Goal: Task Accomplishment & Management: Use online tool/utility

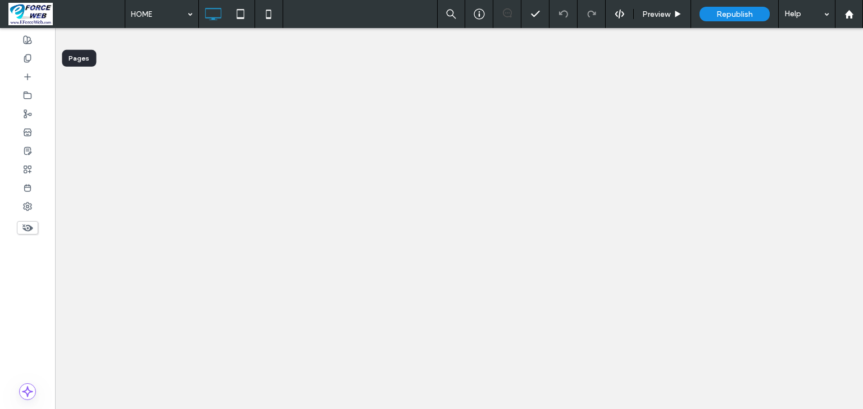
click at [27, 61] on icon at bounding box center [27, 58] width 9 height 9
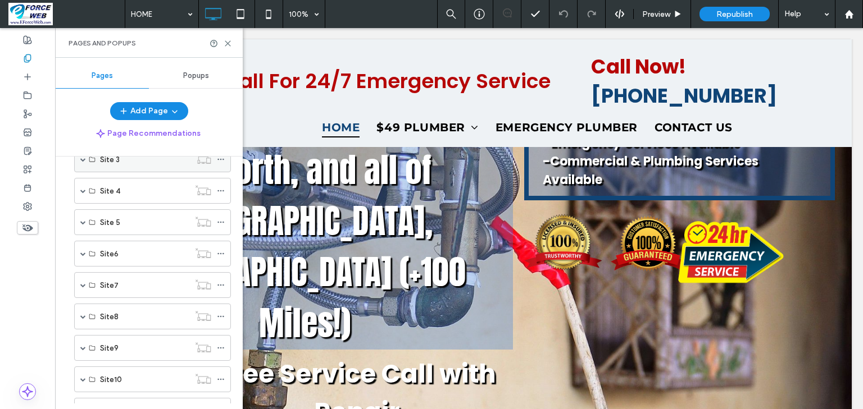
scroll to position [356, 0]
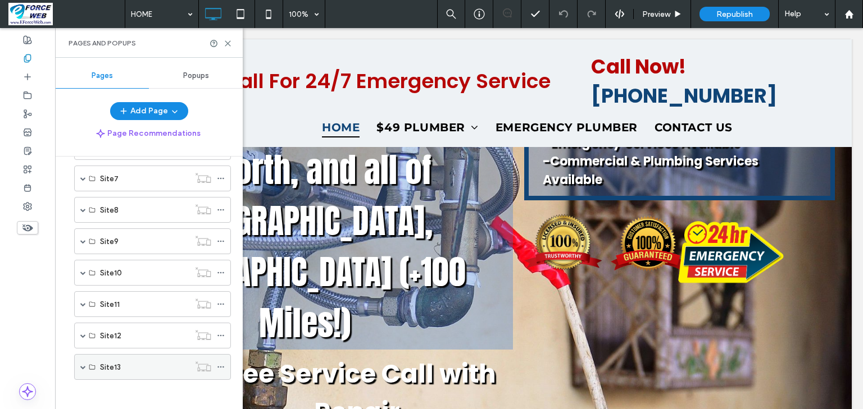
click at [83, 364] on span at bounding box center [83, 367] width 6 height 6
click at [107, 384] on label "HOME" at bounding box center [110, 394] width 21 height 20
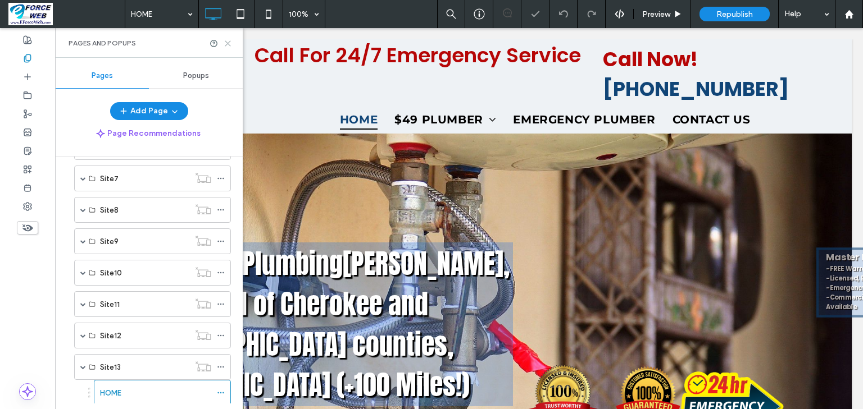
click at [226, 42] on use at bounding box center [227, 43] width 5 height 5
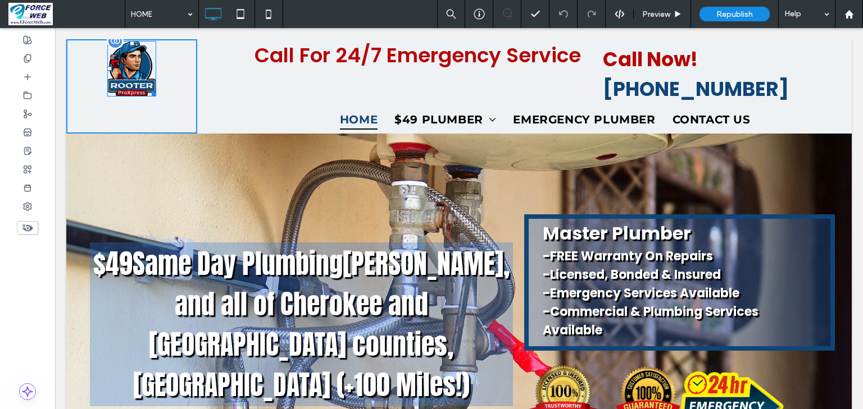
drag, startPoint x: 153, startPoint y: 94, endPoint x: 166, endPoint y: 125, distance: 33.2
click at [156, 97] on div at bounding box center [152, 92] width 8 height 8
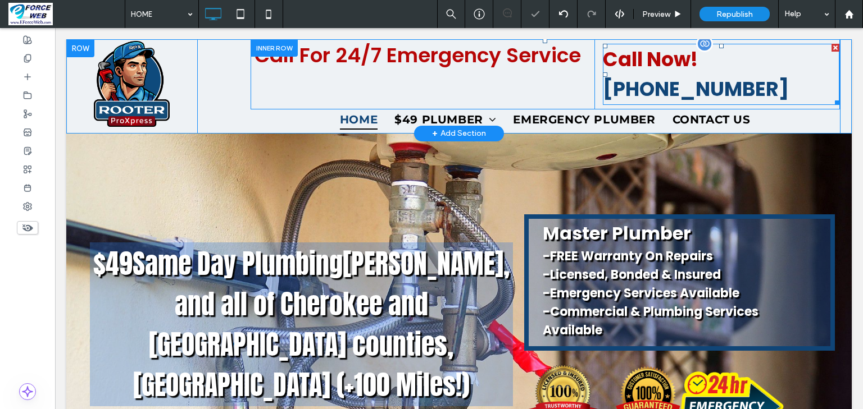
click at [670, 71] on strong "Call Now!" at bounding box center [650, 59] width 95 height 28
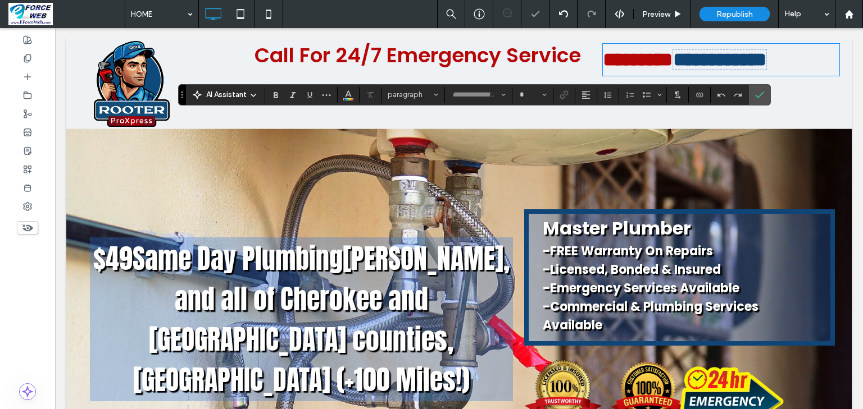
type input "*******"
type input "**"
click at [672, 58] on strong "*********" at bounding box center [638, 59] width 70 height 19
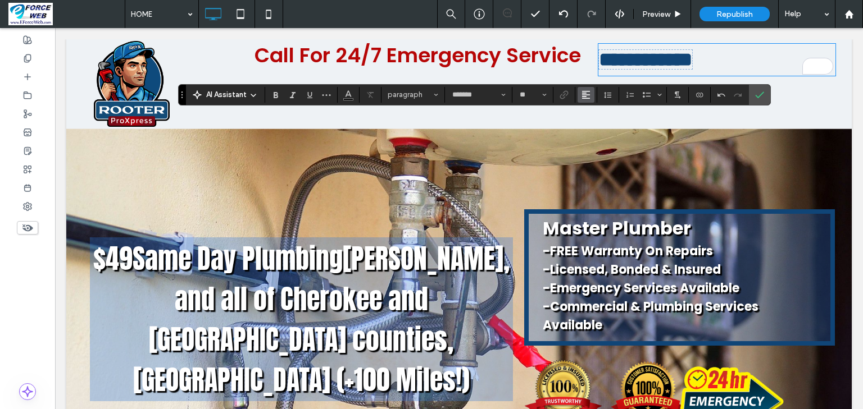
click at [590, 97] on icon "Alignment" at bounding box center [585, 94] width 9 height 9
click at [599, 134] on icon "ui.textEditor.alignment.center" at bounding box center [594, 129] width 9 height 9
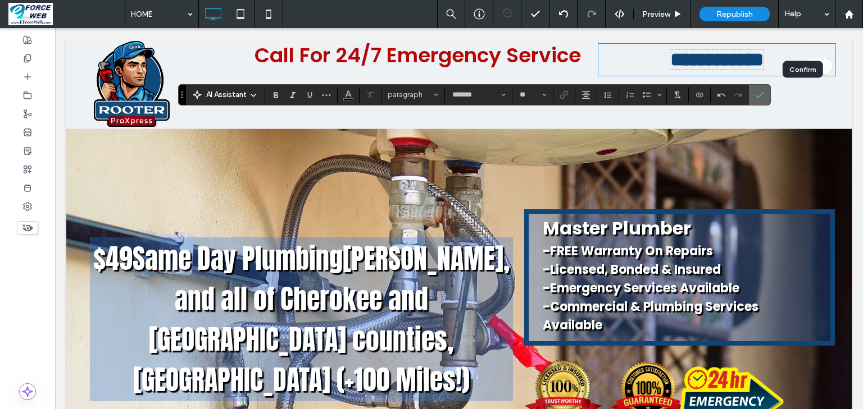
click at [764, 97] on use "Confirm" at bounding box center [759, 95] width 9 height 7
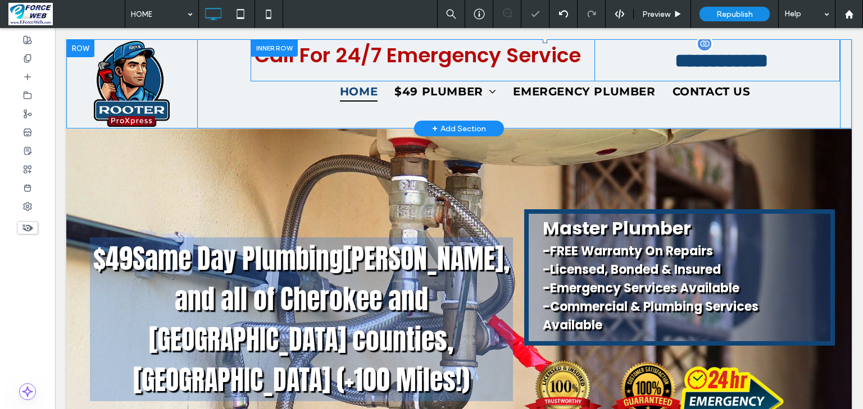
click at [76, 47] on div at bounding box center [80, 48] width 28 height 18
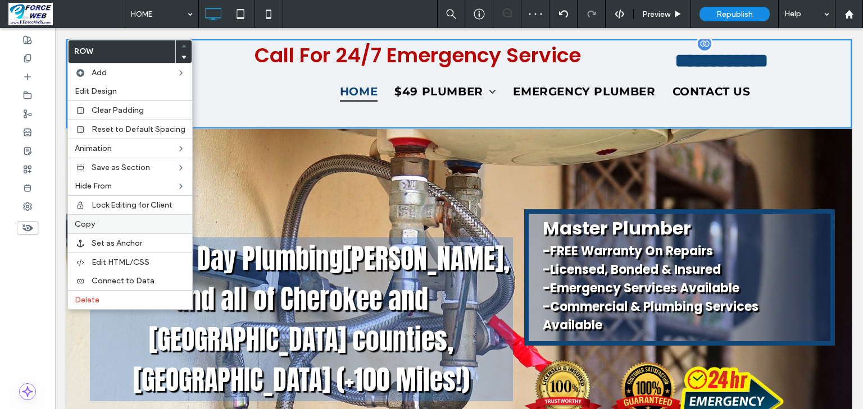
click at [85, 224] on span "Copy" at bounding box center [85, 225] width 20 height 10
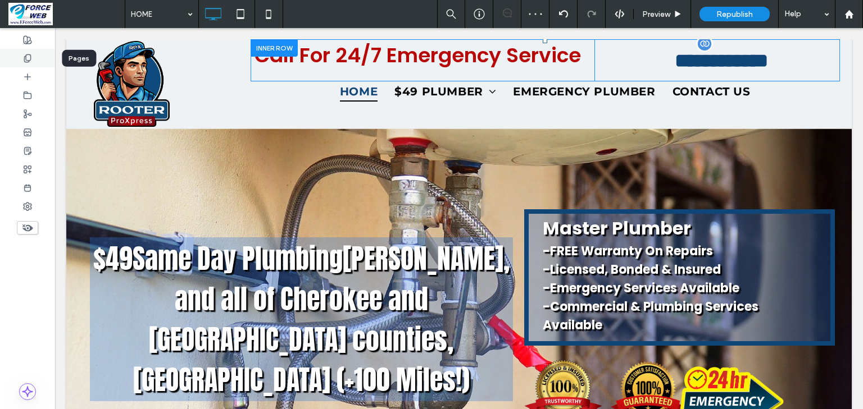
click at [23, 60] on icon at bounding box center [27, 58] width 9 height 9
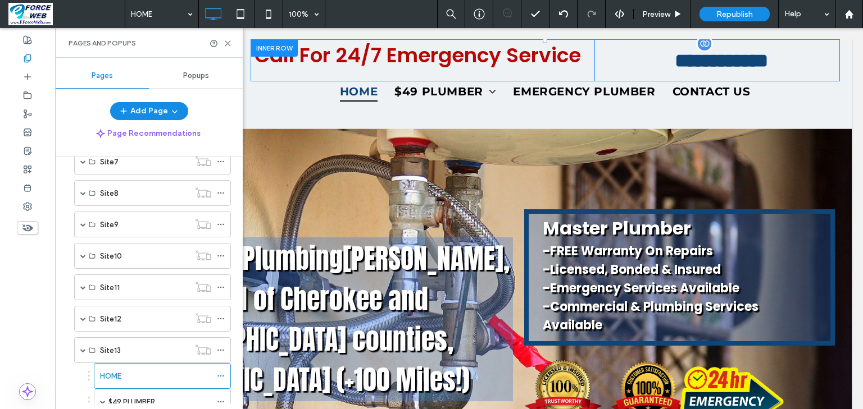
scroll to position [458, 0]
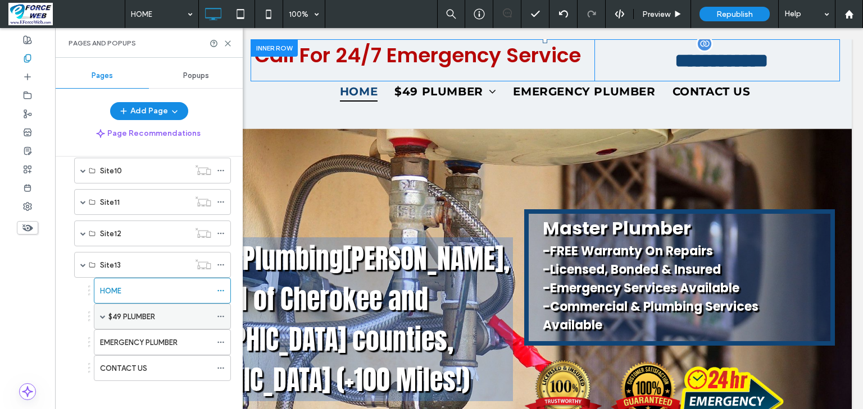
click at [134, 310] on label "$49 PLUMBER" at bounding box center [131, 317] width 47 height 20
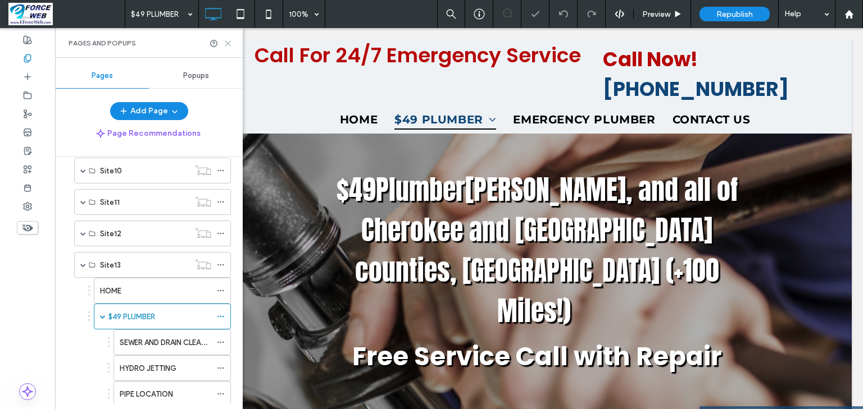
click at [227, 44] on icon at bounding box center [228, 43] width 8 height 8
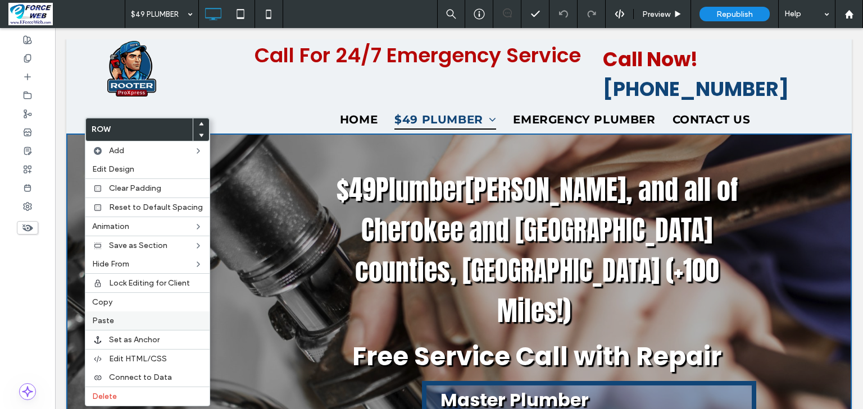
click at [111, 322] on span "Paste" at bounding box center [103, 321] width 22 height 10
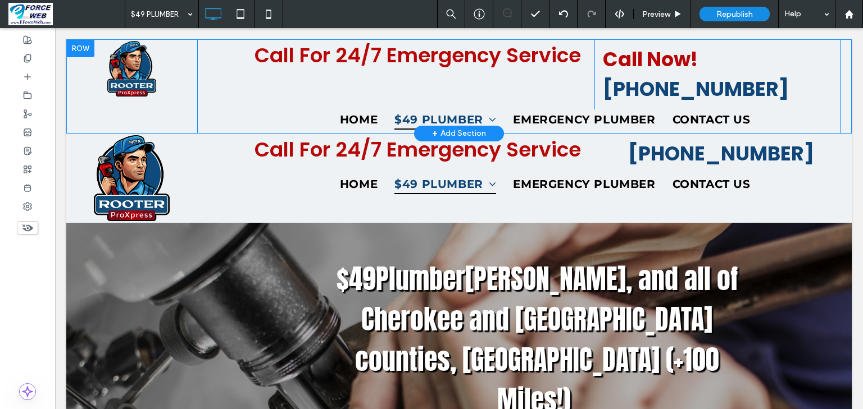
click at [74, 49] on div at bounding box center [80, 48] width 28 height 18
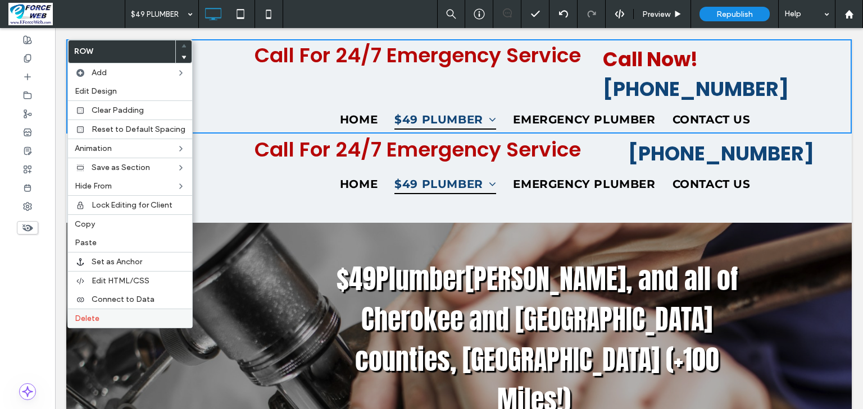
click at [90, 314] on span "Delete" at bounding box center [87, 319] width 25 height 10
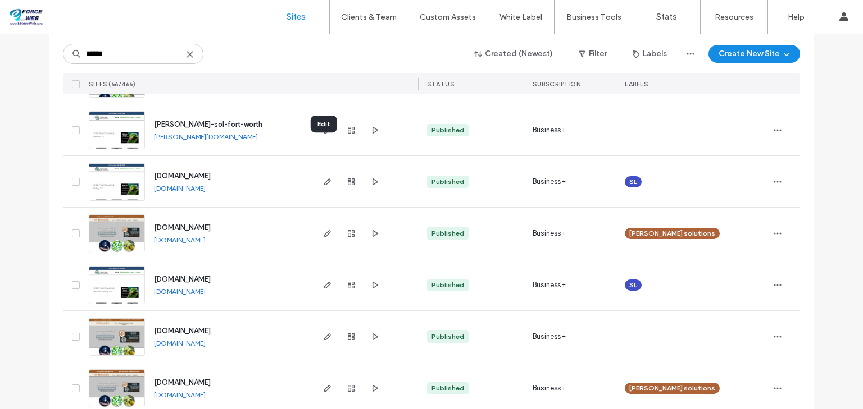
scroll to position [1483, 0]
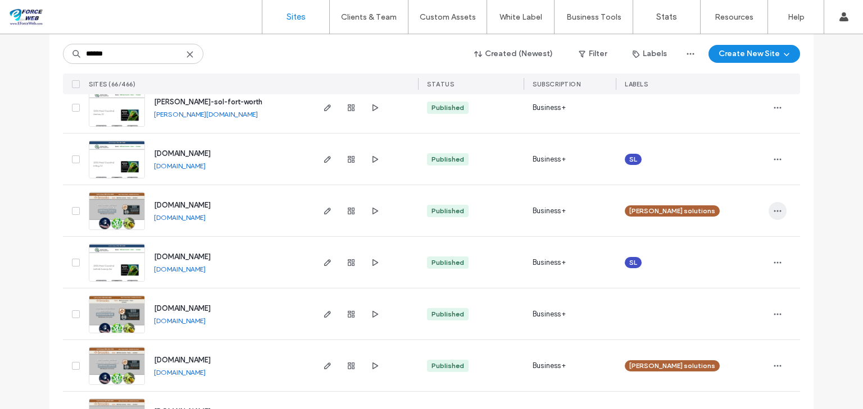
type input "******"
click at [774, 211] on use "button" at bounding box center [777, 211] width 7 height 2
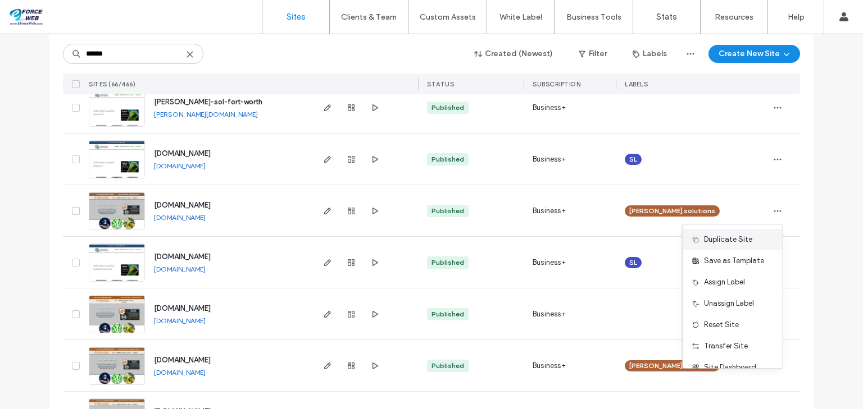
click at [742, 243] on span "Duplicate Site" at bounding box center [728, 239] width 48 height 11
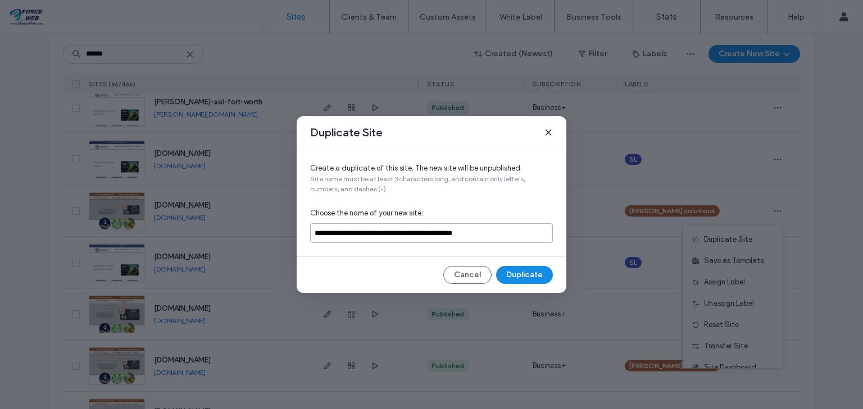
drag, startPoint x: 516, startPoint y: 233, endPoint x: 314, endPoint y: 236, distance: 201.1
click at [314, 236] on input "**********" at bounding box center [431, 234] width 243 height 20
type input "**********"
click at [539, 275] on button "Duplicate" at bounding box center [524, 275] width 57 height 18
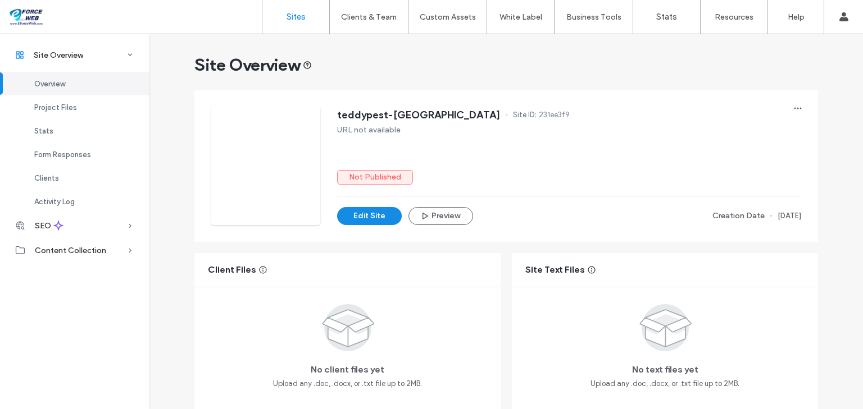
click at [302, 19] on label "Sites" at bounding box center [295, 17] width 19 height 10
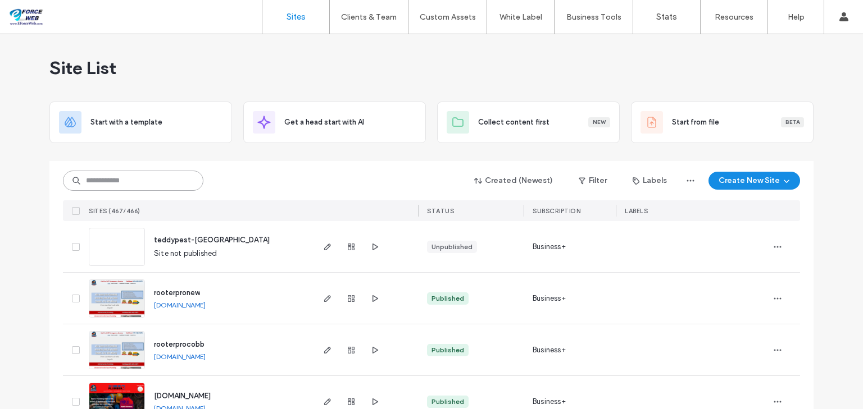
click at [129, 182] on input at bounding box center [133, 181] width 140 height 20
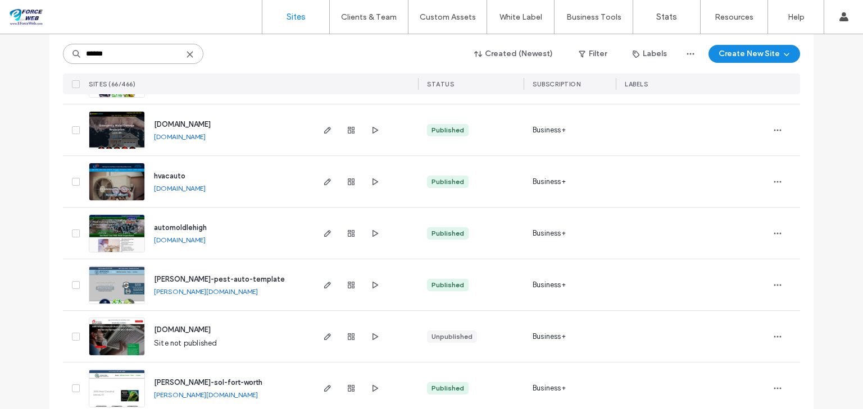
scroll to position [3655, 0]
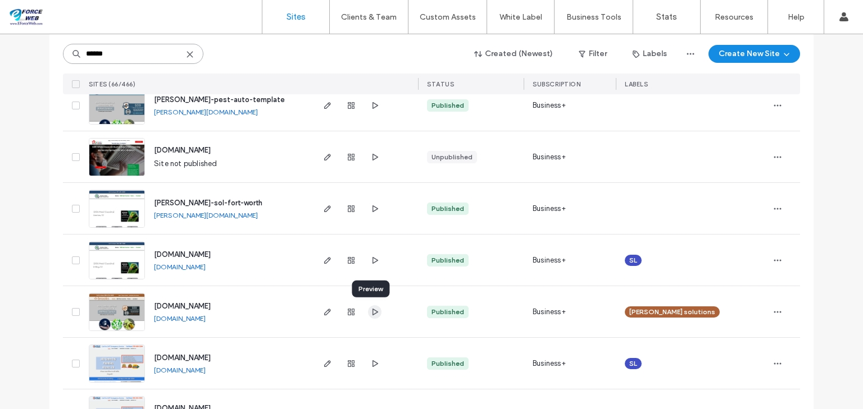
type input "******"
click at [372, 310] on use "button" at bounding box center [375, 311] width 6 height 7
click at [323, 313] on icon "button" at bounding box center [327, 312] width 9 height 9
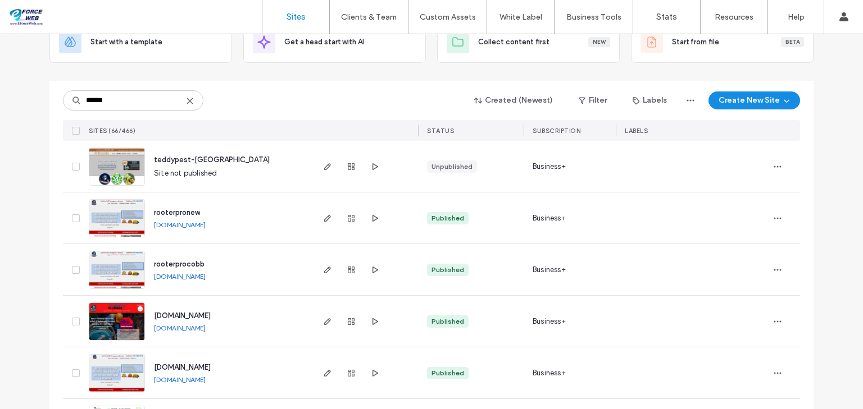
scroll to position [0, 0]
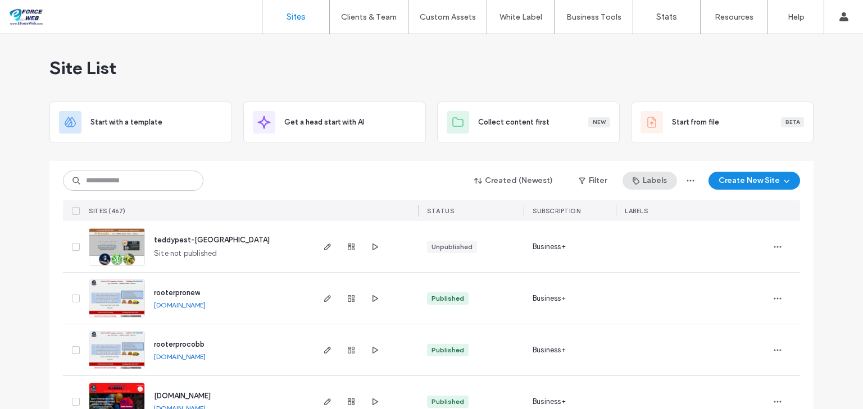
click at [642, 182] on button "Labels" at bounding box center [649, 181] width 54 height 18
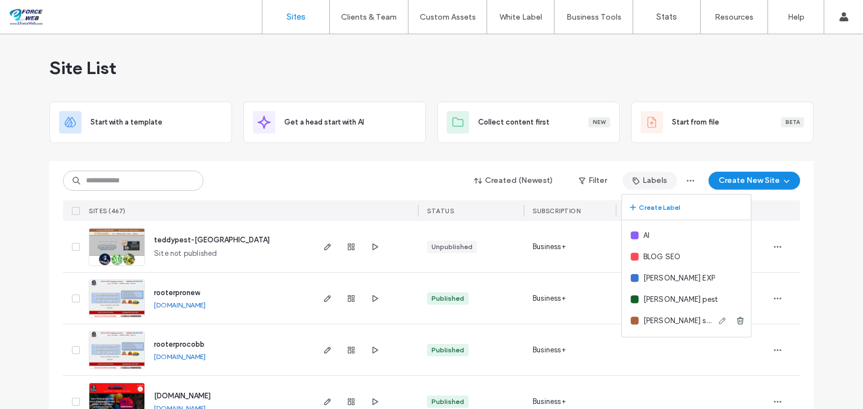
click at [654, 323] on span "brooks solutions" at bounding box center [678, 321] width 70 height 11
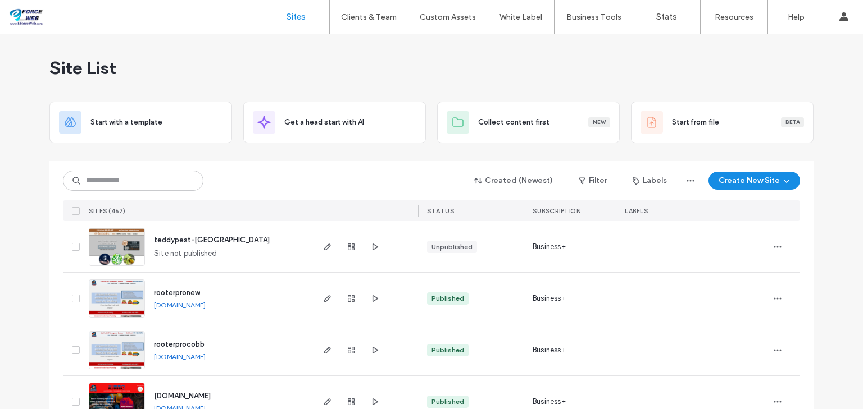
click at [427, 62] on div "Site List" at bounding box center [431, 67] width 764 height 67
click at [599, 182] on button "Filter" at bounding box center [592, 181] width 51 height 18
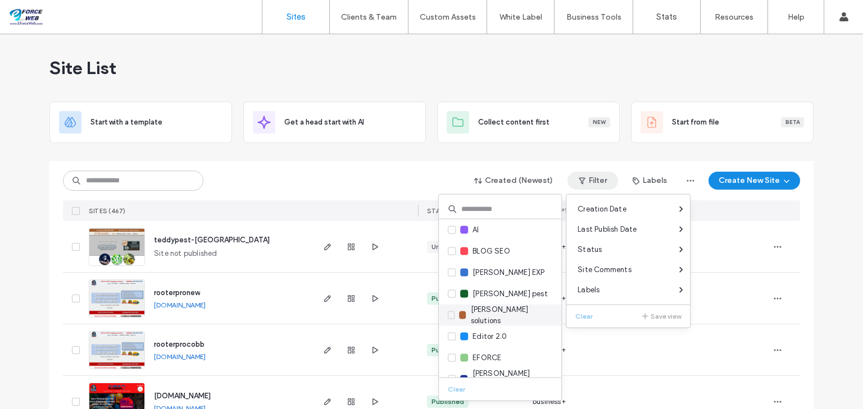
click at [528, 314] on div "brooks solutions" at bounding box center [500, 315] width 122 height 21
click at [453, 314] on icon at bounding box center [451, 315] width 4 height 3
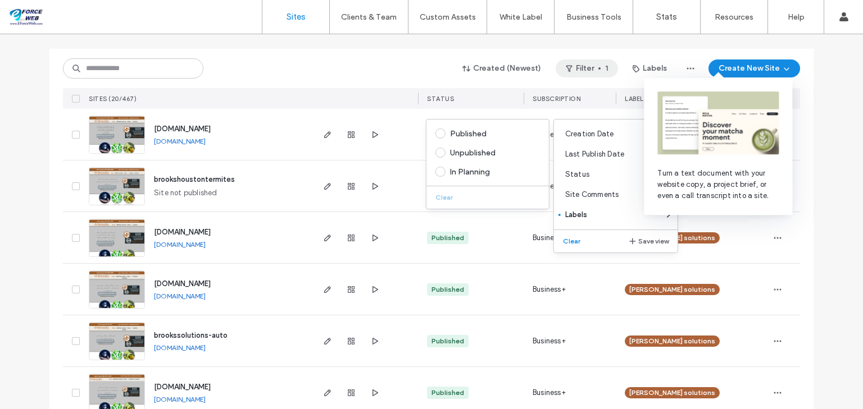
scroll to position [135, 0]
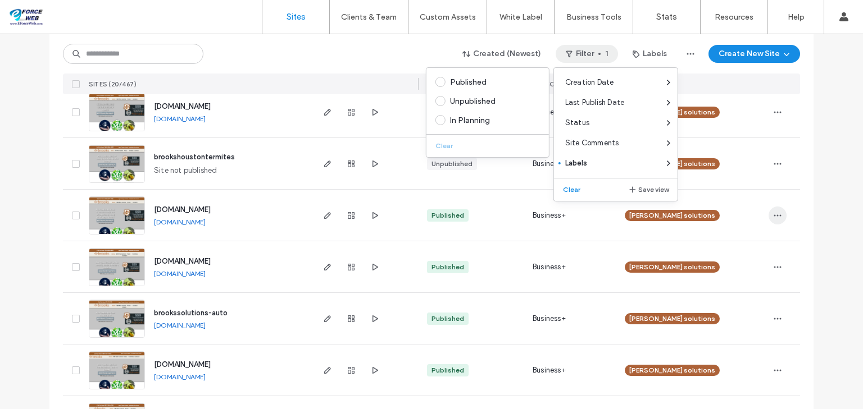
click at [782, 208] on span "button" at bounding box center [777, 216] width 18 height 18
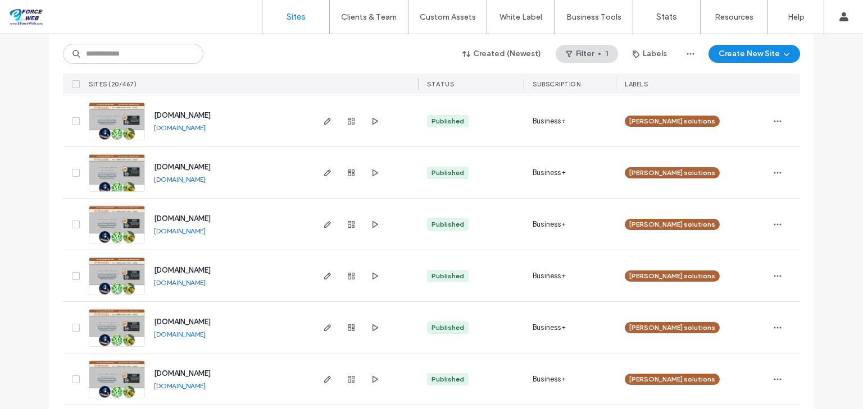
scroll to position [584, 0]
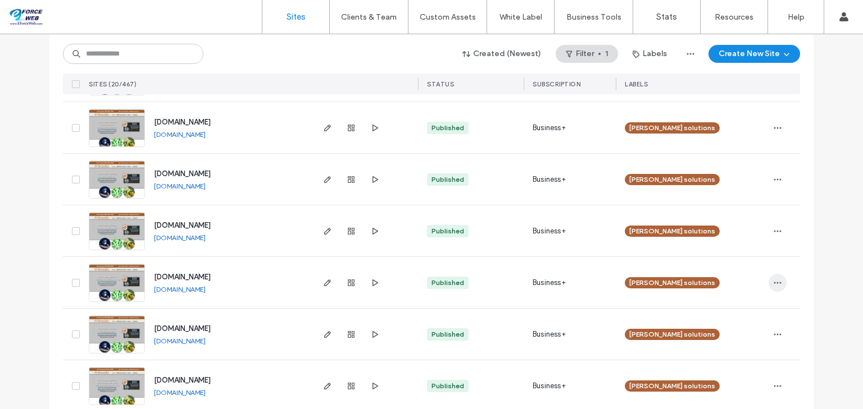
click at [776, 284] on icon "button" at bounding box center [777, 283] width 9 height 9
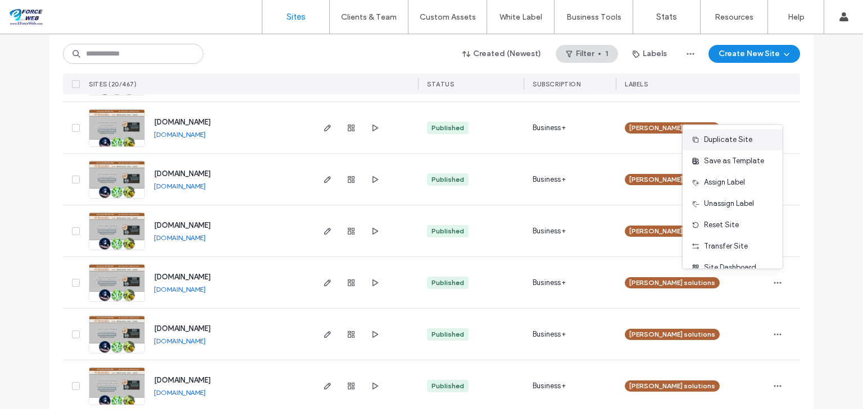
click at [741, 139] on span "Duplicate Site" at bounding box center [728, 139] width 48 height 11
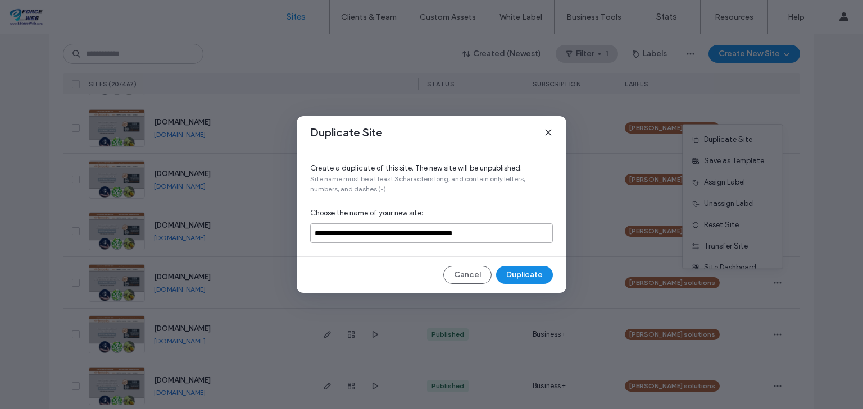
drag, startPoint x: 518, startPoint y: 232, endPoint x: 312, endPoint y: 245, distance: 205.9
click at [312, 245] on div "**********" at bounding box center [432, 202] width 270 height 107
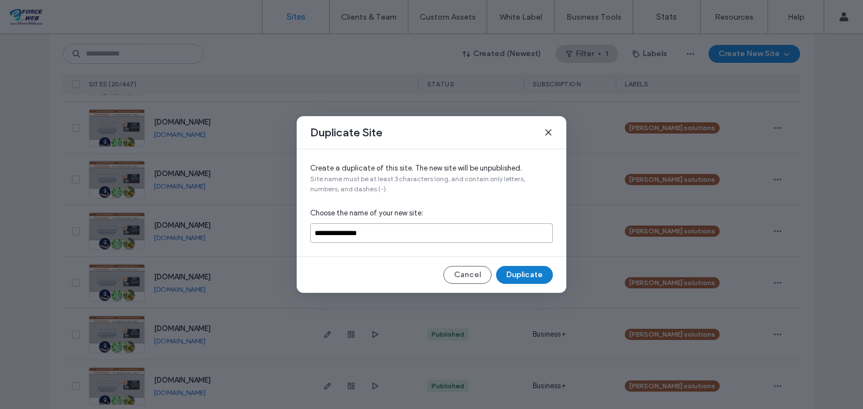
type input "**********"
click at [524, 275] on button "Duplicate" at bounding box center [524, 275] width 57 height 18
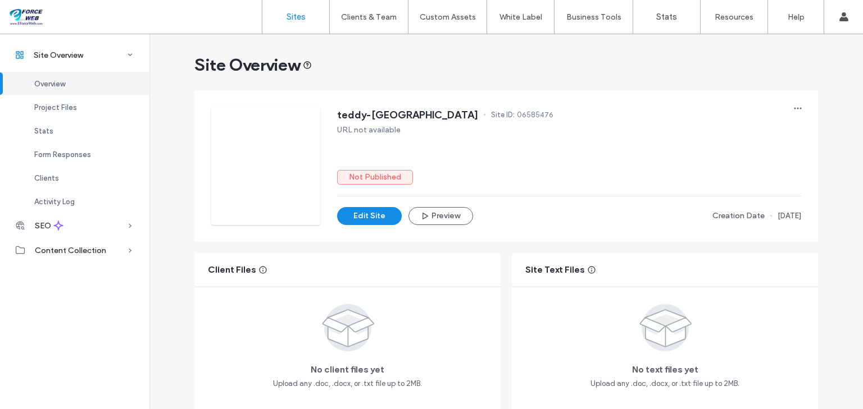
click at [302, 17] on label "Sites" at bounding box center [295, 17] width 19 height 10
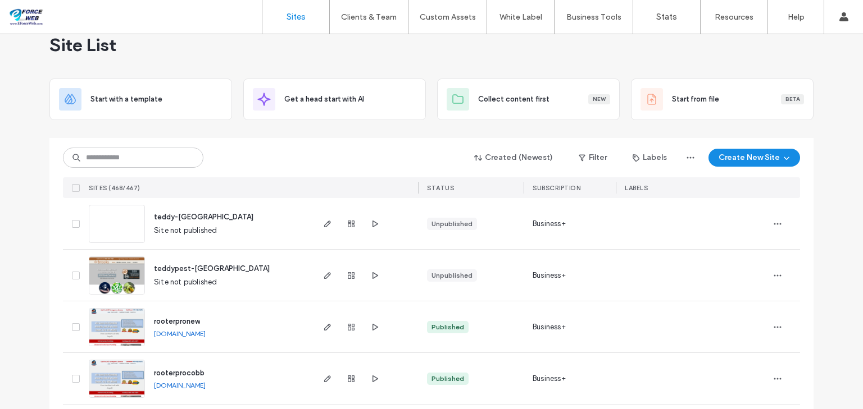
scroll to position [45, 0]
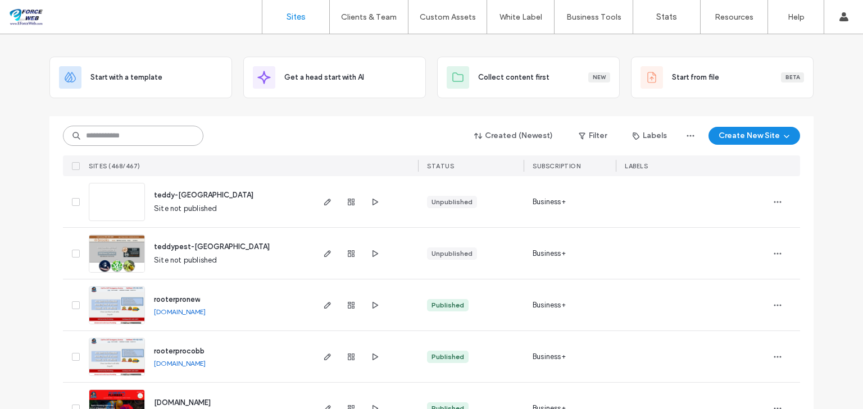
click at [146, 139] on input at bounding box center [133, 136] width 140 height 20
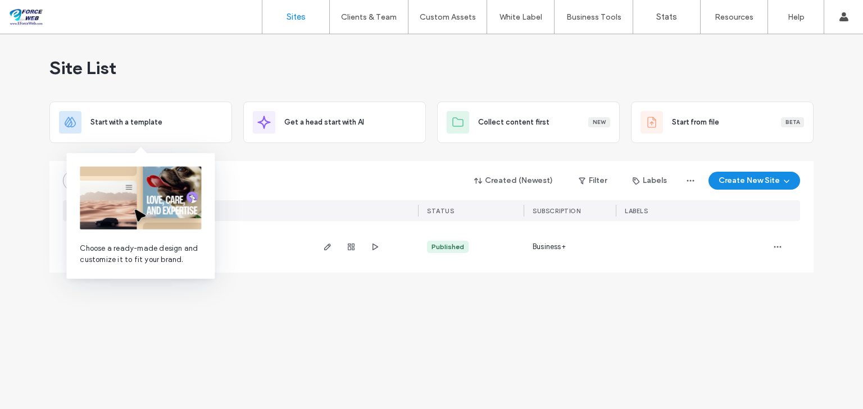
scroll to position [0, 0]
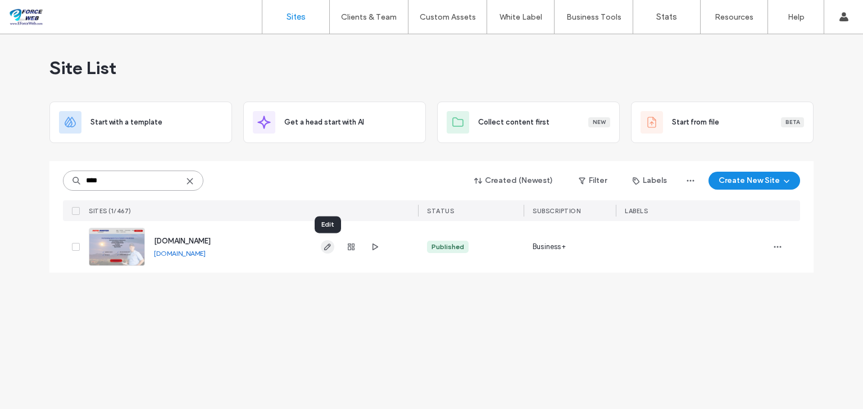
type input "****"
click at [327, 245] on icon "button" at bounding box center [327, 247] width 9 height 9
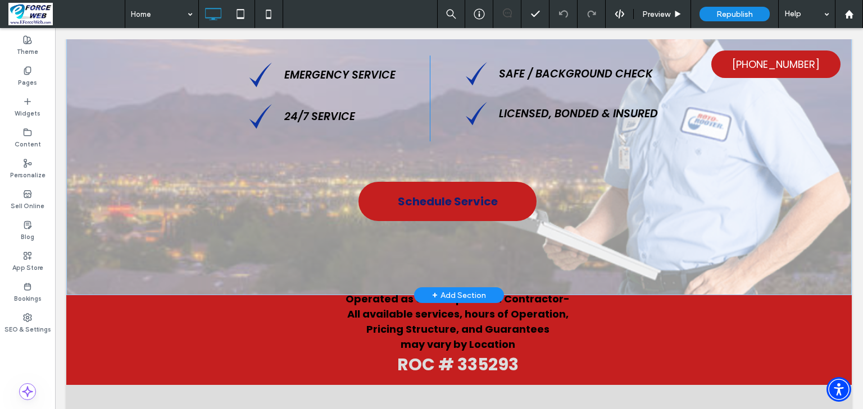
scroll to position [314, 0]
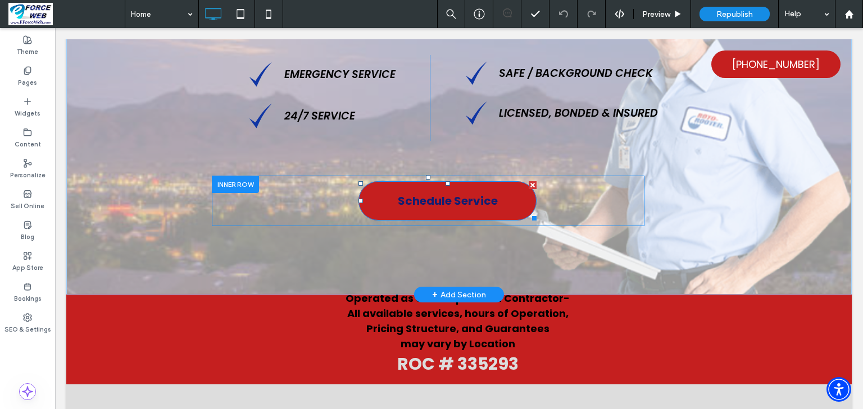
click at [453, 209] on span "Schedule Service" at bounding box center [448, 201] width 100 height 17
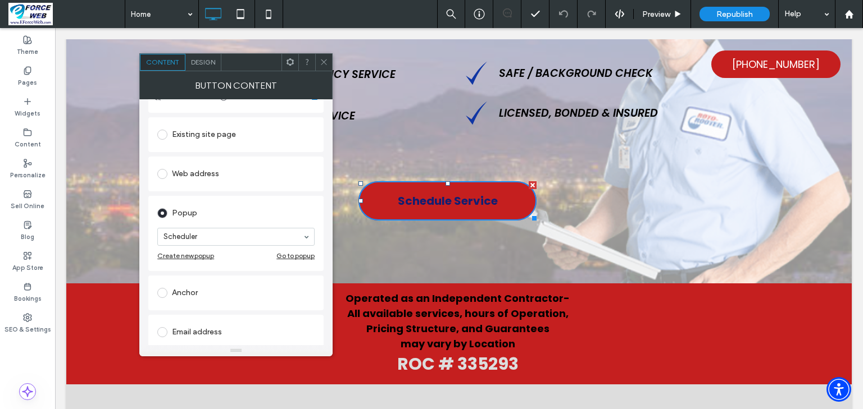
scroll to position [135, 0]
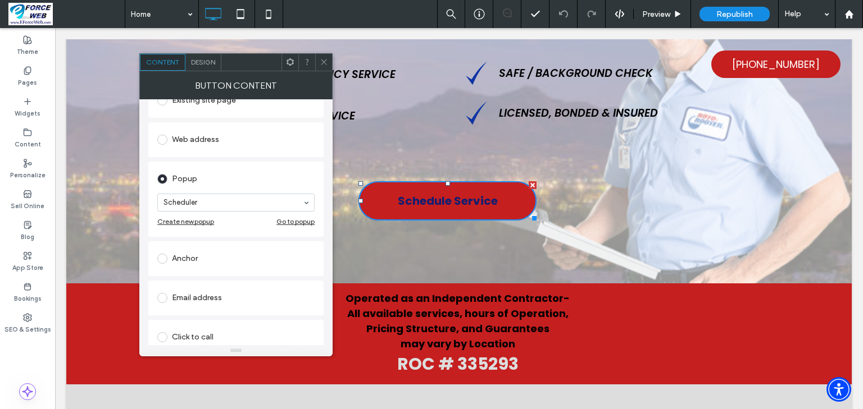
click at [327, 63] on icon at bounding box center [324, 62] width 8 height 8
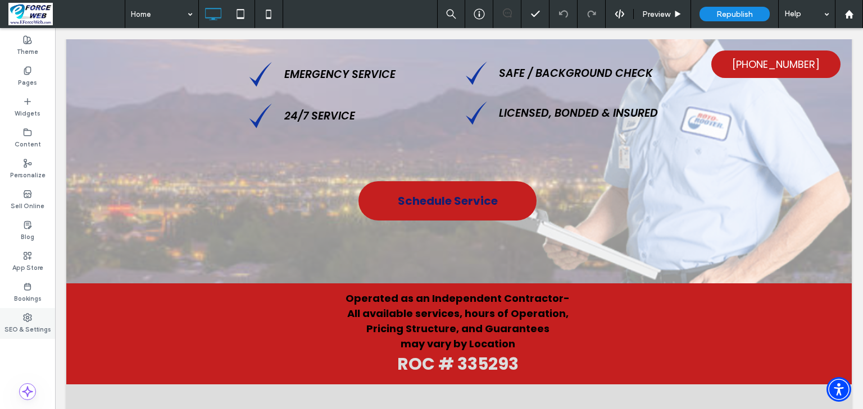
click at [27, 323] on label "SEO & Settings" at bounding box center [27, 328] width 47 height 12
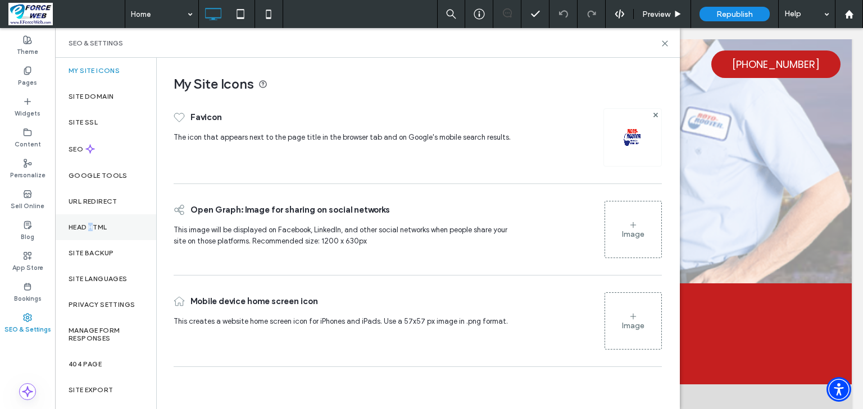
click at [92, 221] on div "Head HTML" at bounding box center [105, 228] width 101 height 26
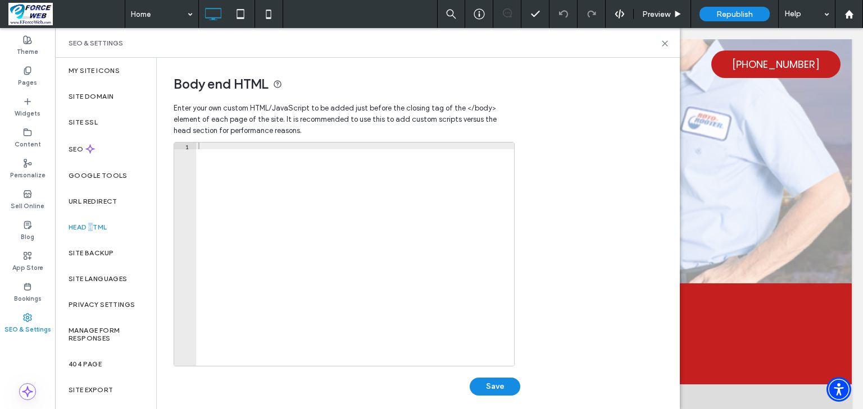
click at [232, 146] on div at bounding box center [355, 261] width 318 height 237
paste textarea "**********"
type textarea "**********"
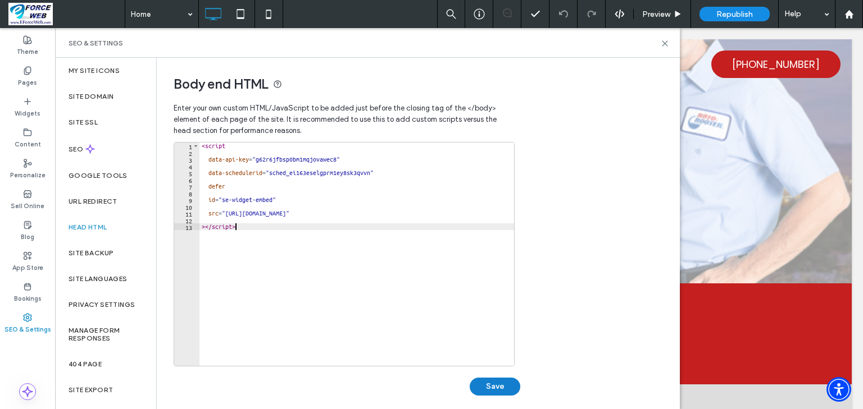
click at [490, 386] on button "Save" at bounding box center [494, 387] width 51 height 18
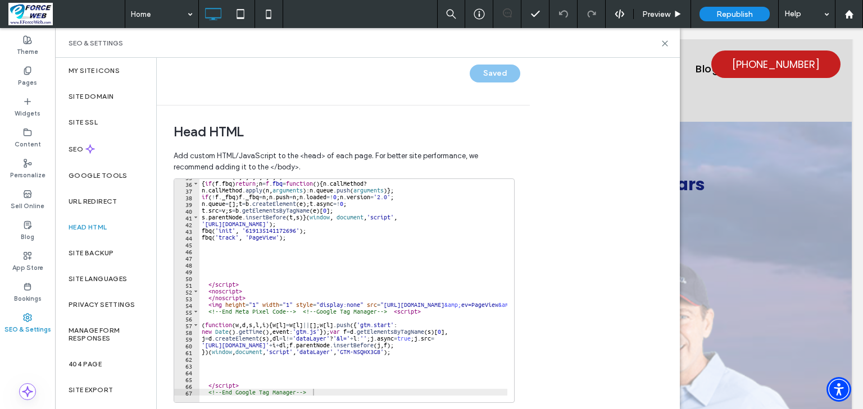
scroll to position [359, 0]
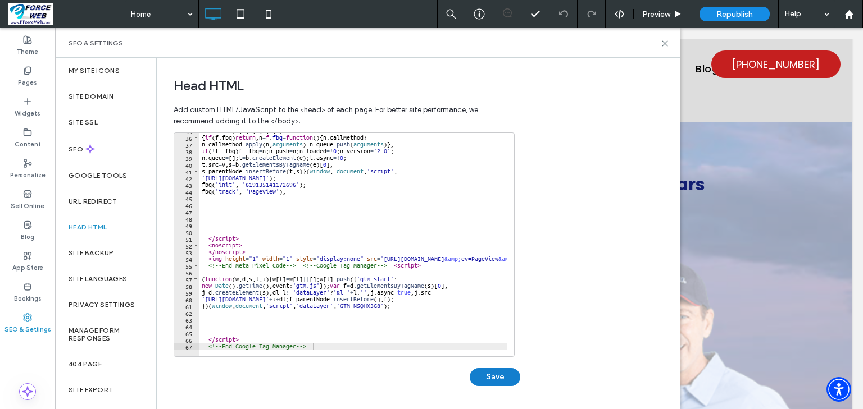
click at [500, 382] on button "Save" at bounding box center [494, 377] width 51 height 18
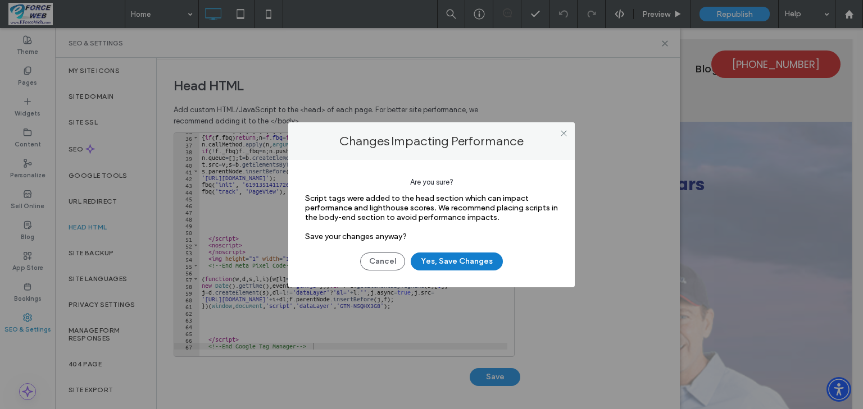
click at [445, 254] on button "Yes, Save Changes" at bounding box center [457, 262] width 92 height 18
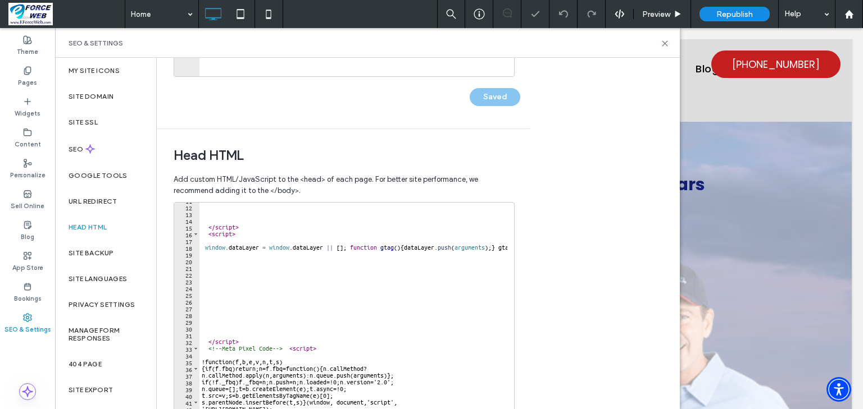
scroll to position [180, 0]
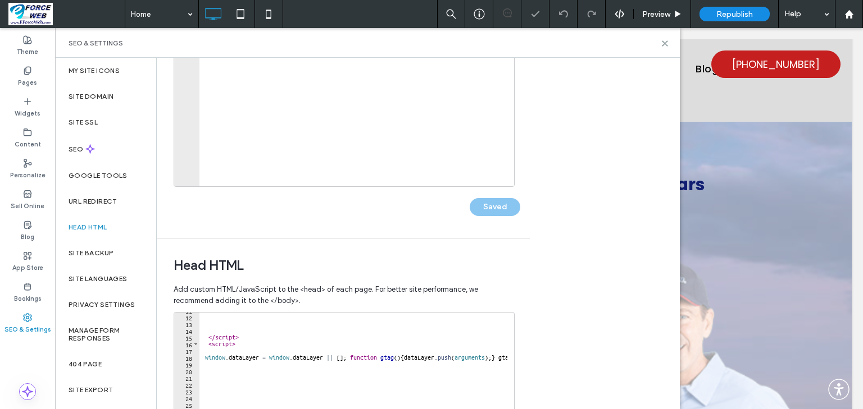
drag, startPoint x: 497, startPoint y: 209, endPoint x: 519, endPoint y: 204, distance: 22.5
click at [498, 208] on div "Saved" at bounding box center [347, 201] width 346 height 29
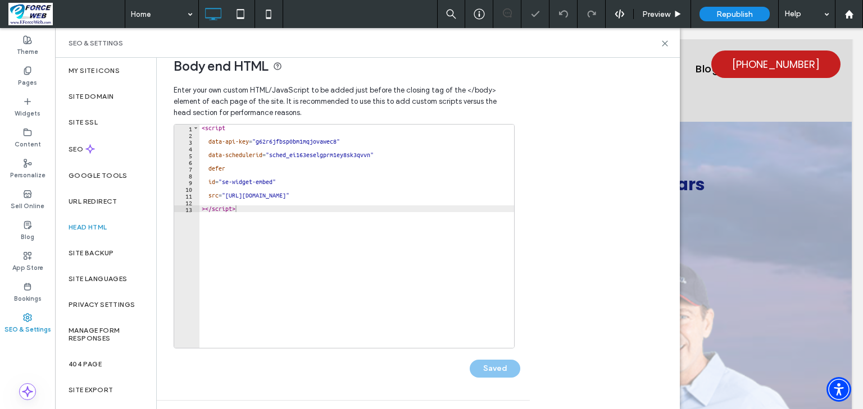
scroll to position [0, 0]
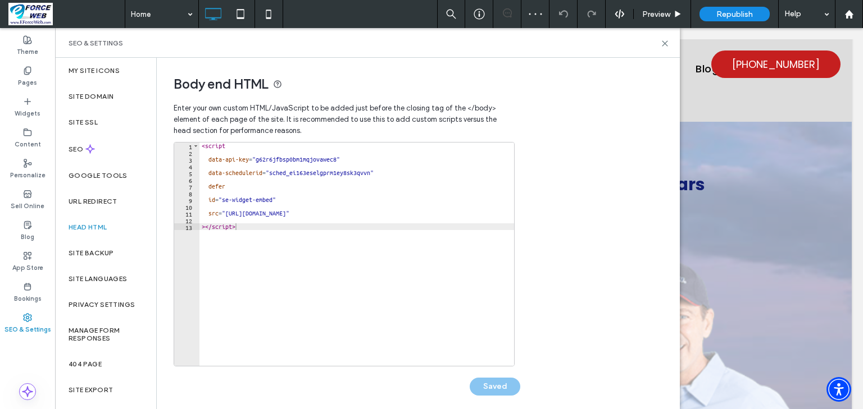
click at [662, 47] on div "SEO & Settings" at bounding box center [368, 43] width 598 height 9
click at [664, 43] on use at bounding box center [664, 43] width 5 height 5
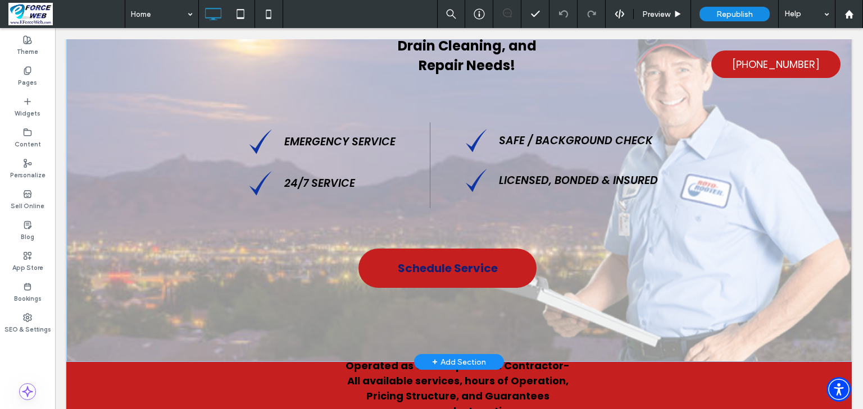
scroll to position [270, 0]
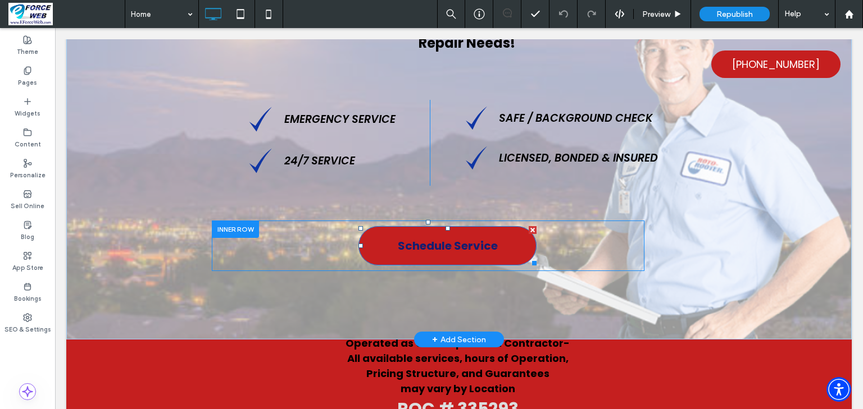
click at [496, 250] on link "Schedule Service" at bounding box center [447, 245] width 178 height 39
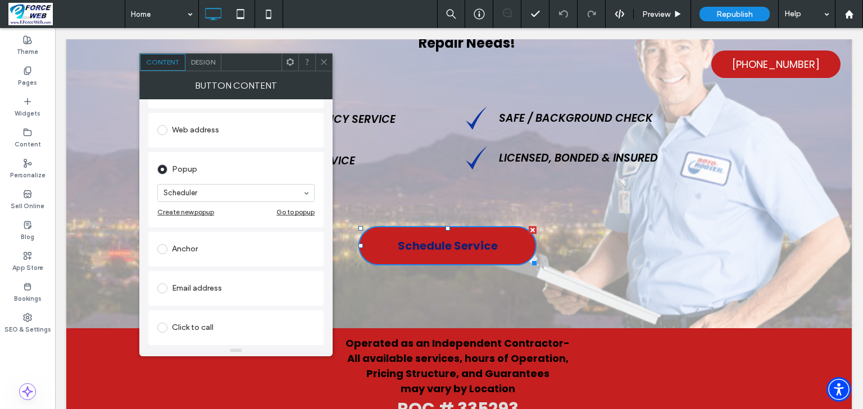
scroll to position [94, 0]
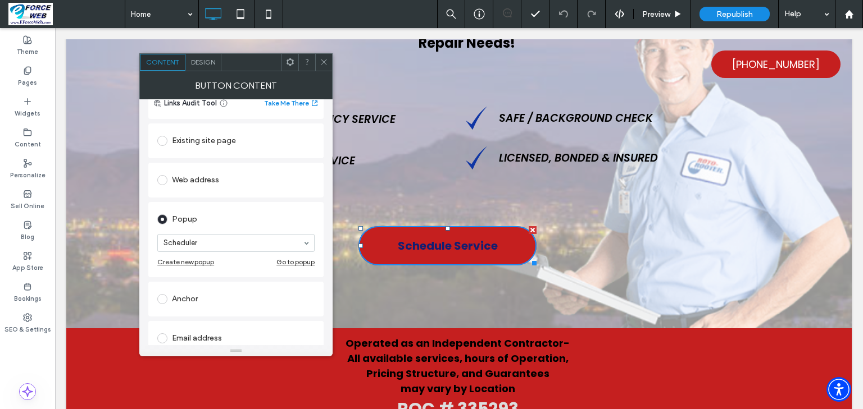
drag, startPoint x: 202, startPoint y: 262, endPoint x: 247, endPoint y: 274, distance: 46.1
click at [218, 274] on div "Popup Scheduler Create new popup Go to popup" at bounding box center [235, 239] width 175 height 75
click at [299, 262] on div "Go to popup" at bounding box center [295, 262] width 38 height 8
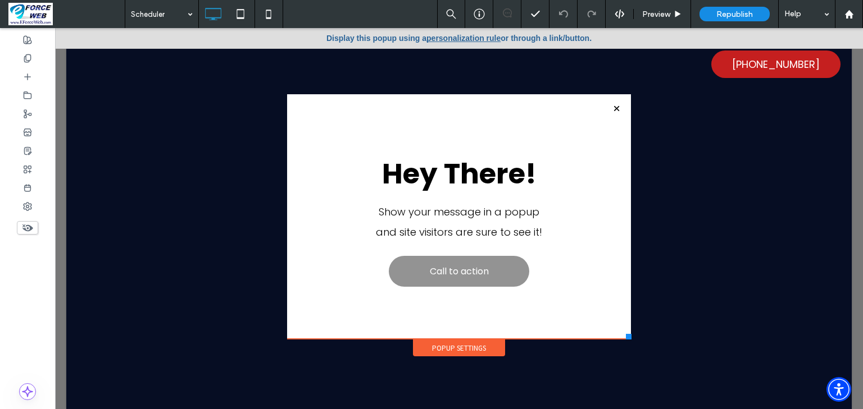
drag, startPoint x: 350, startPoint y: 289, endPoint x: 615, endPoint y: 106, distance: 322.9
click at [615, 106] on div at bounding box center [616, 108] width 15 height 15
drag, startPoint x: 613, startPoint y: 108, endPoint x: 665, endPoint y: 156, distance: 71.1
click at [613, 108] on div at bounding box center [616, 108] width 15 height 15
click at [449, 350] on div "Popup Settings" at bounding box center [459, 348] width 92 height 17
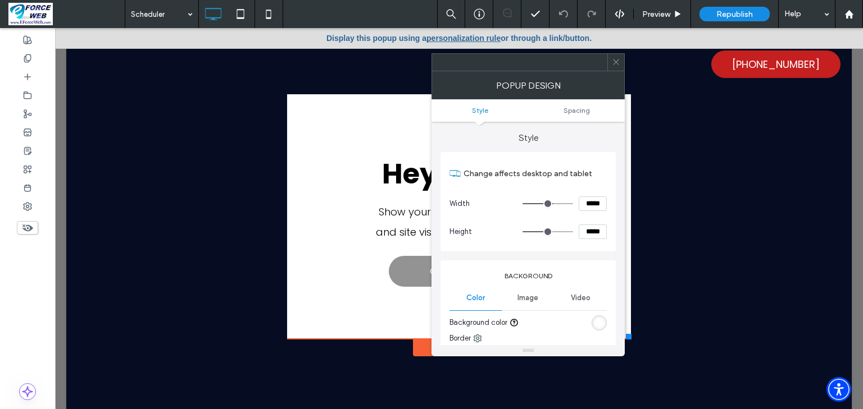
click at [616, 63] on icon at bounding box center [616, 62] width 8 height 8
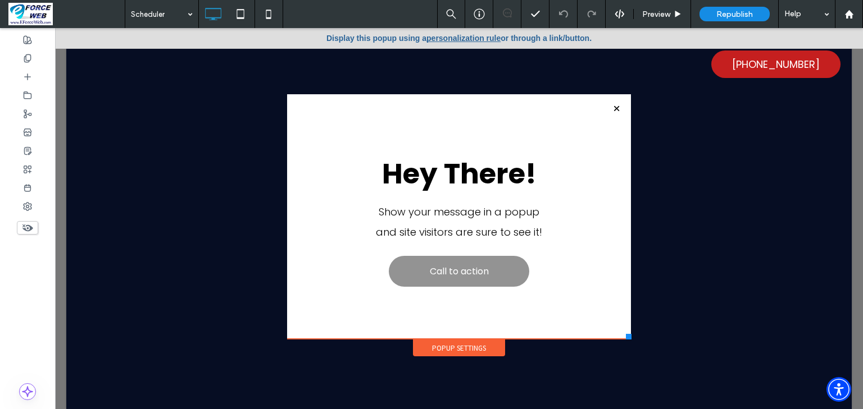
click at [615, 108] on div at bounding box center [616, 108] width 15 height 15
click at [613, 108] on div at bounding box center [616, 108] width 15 height 15
click at [613, 106] on div at bounding box center [616, 108] width 15 height 15
click at [29, 58] on icon at bounding box center [27, 58] width 9 height 9
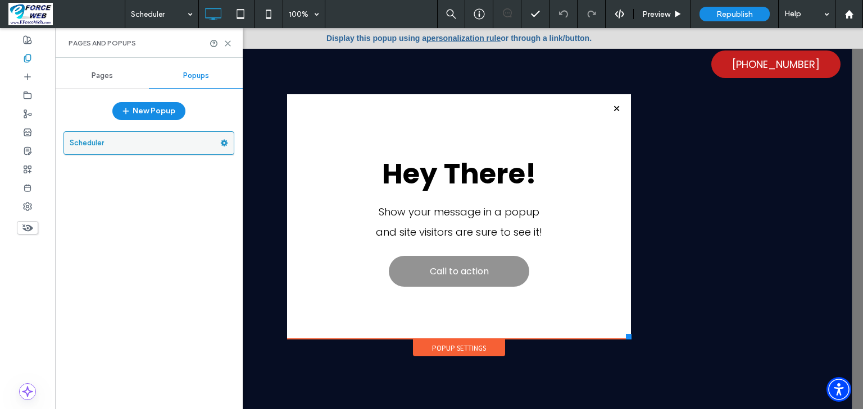
click at [224, 142] on icon at bounding box center [224, 143] width 8 height 8
click at [202, 146] on label "Scheduler" at bounding box center [145, 143] width 150 height 22
click at [460, 348] on div "Popup Settings" at bounding box center [459, 348] width 92 height 17
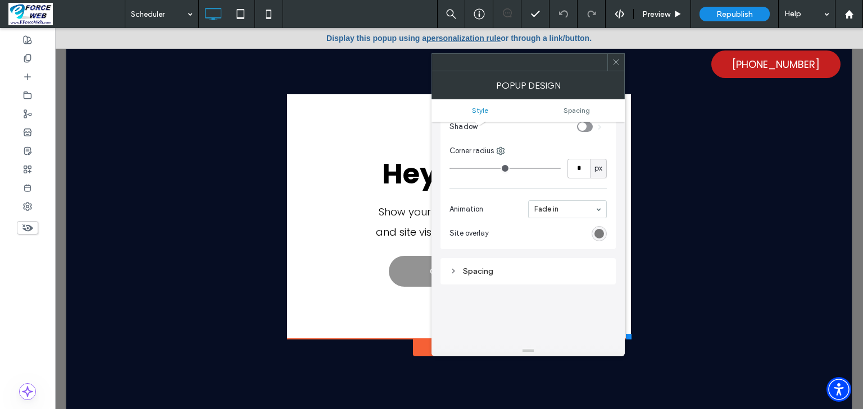
scroll to position [270, 0]
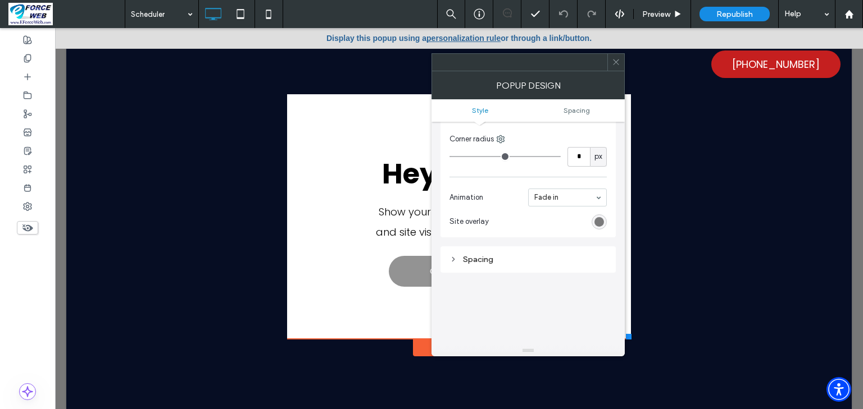
click at [617, 63] on icon at bounding box center [616, 62] width 8 height 8
